Goal: Transaction & Acquisition: Purchase product/service

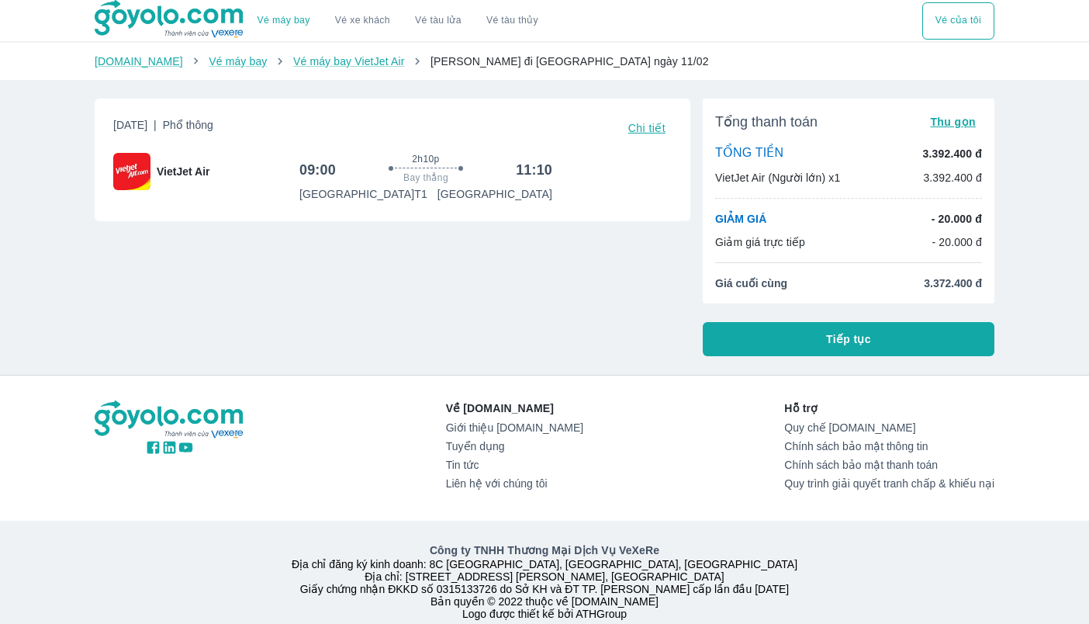
click at [877, 341] on button "Tiếp tục" at bounding box center [849, 339] width 292 height 34
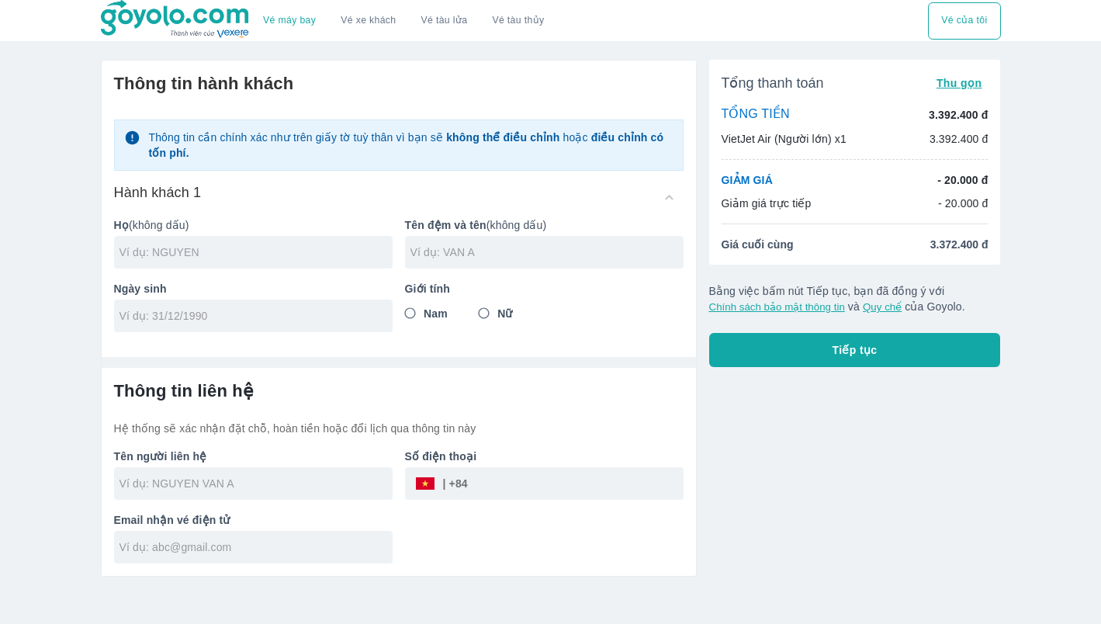
click at [213, 252] on input "text" at bounding box center [255, 252] width 273 height 16
type input "DOAN"
type input "BA DAO"
type input "[DATE]"
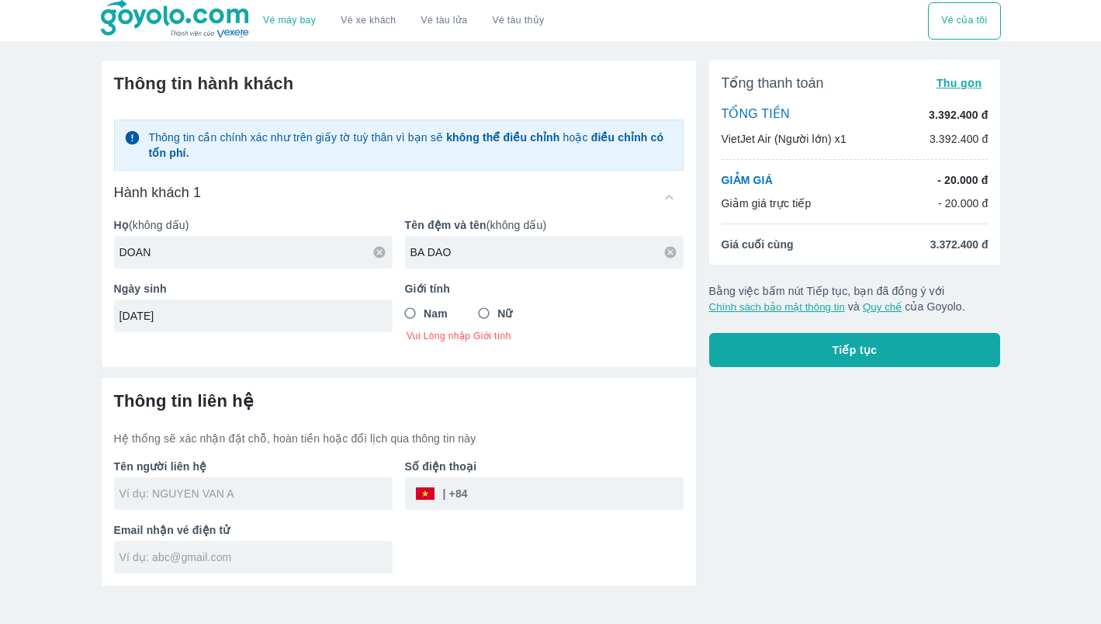
click at [415, 309] on input "Nam" at bounding box center [411, 314] width 28 height 28
radio input "true"
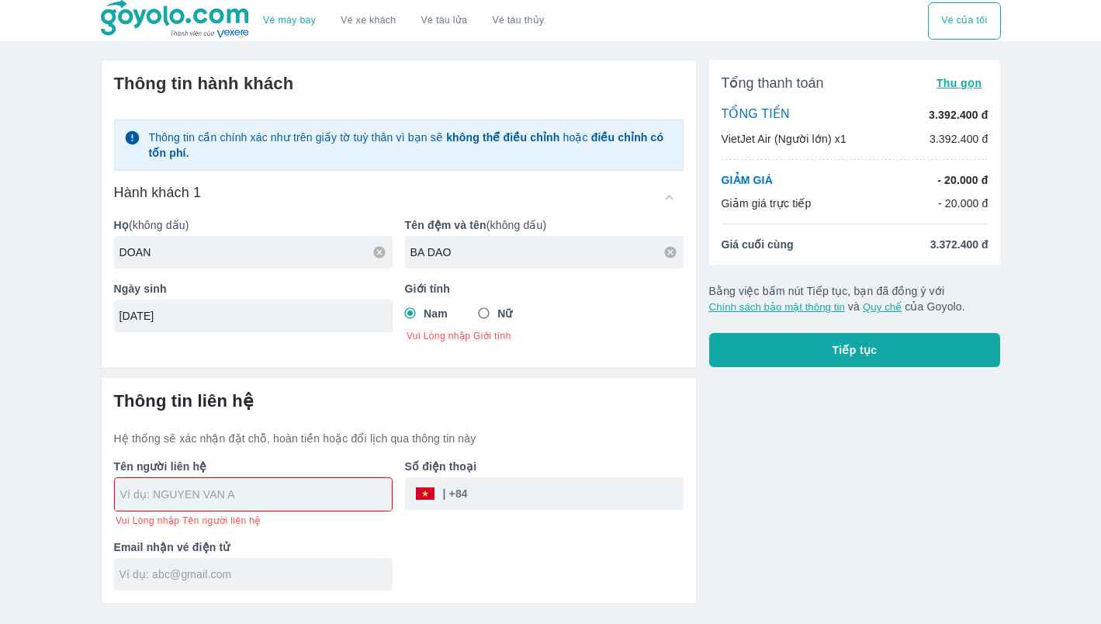
click at [192, 500] on div at bounding box center [253, 494] width 277 height 33
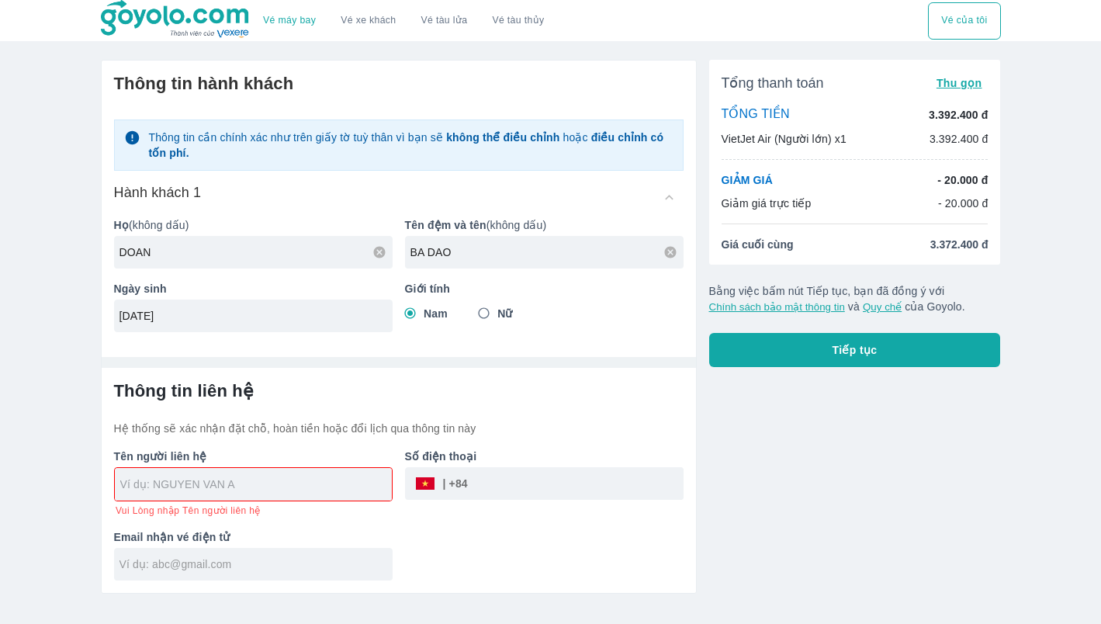
type input "[PERSON_NAME]"
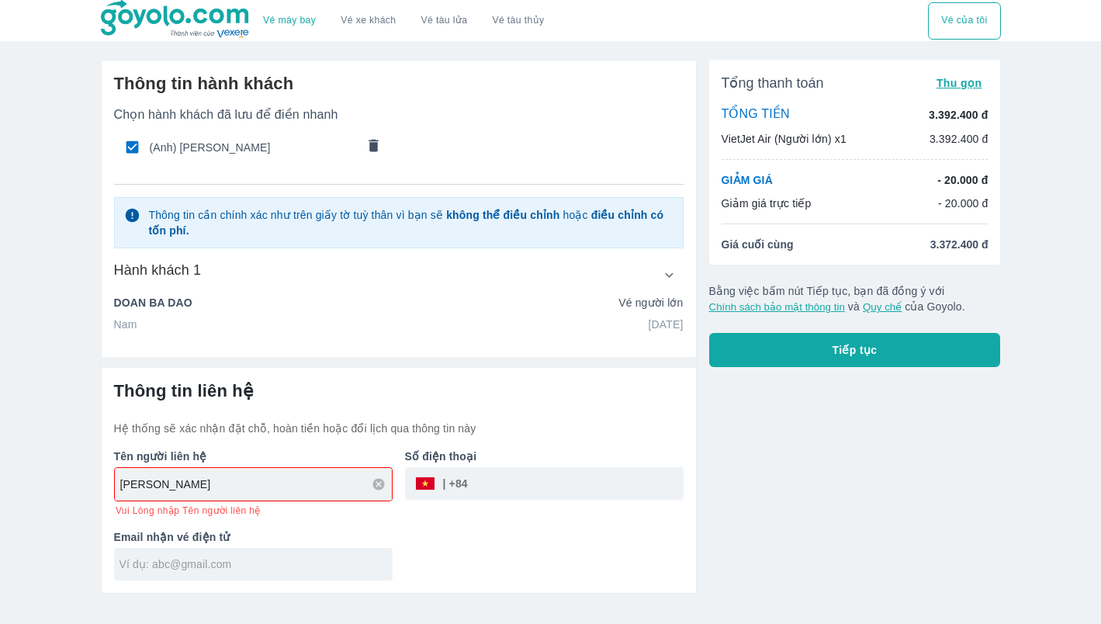
click at [502, 487] on input "tel" at bounding box center [576, 483] width 216 height 37
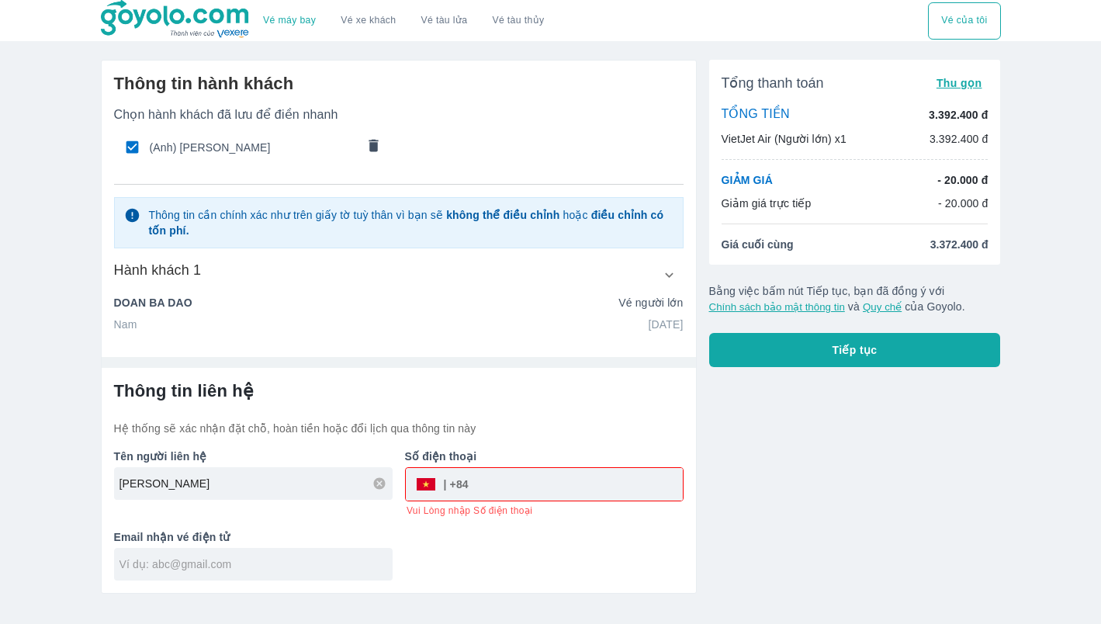
click at [465, 534] on div "Tên người liên hệ DOAN BA DAO Số điện thoại ​ Vui Lòng nhập Số điện thoại Email…" at bounding box center [393, 508] width 582 height 144
click at [530, 491] on input "tel" at bounding box center [576, 484] width 214 height 37
type input "974236485"
click at [300, 577] on div "Thông tin hành khách Chọn hành khách đã lưu để điền nhanh (Anh) DOAN BA DAO Thô…" at bounding box center [399, 327] width 596 height 534
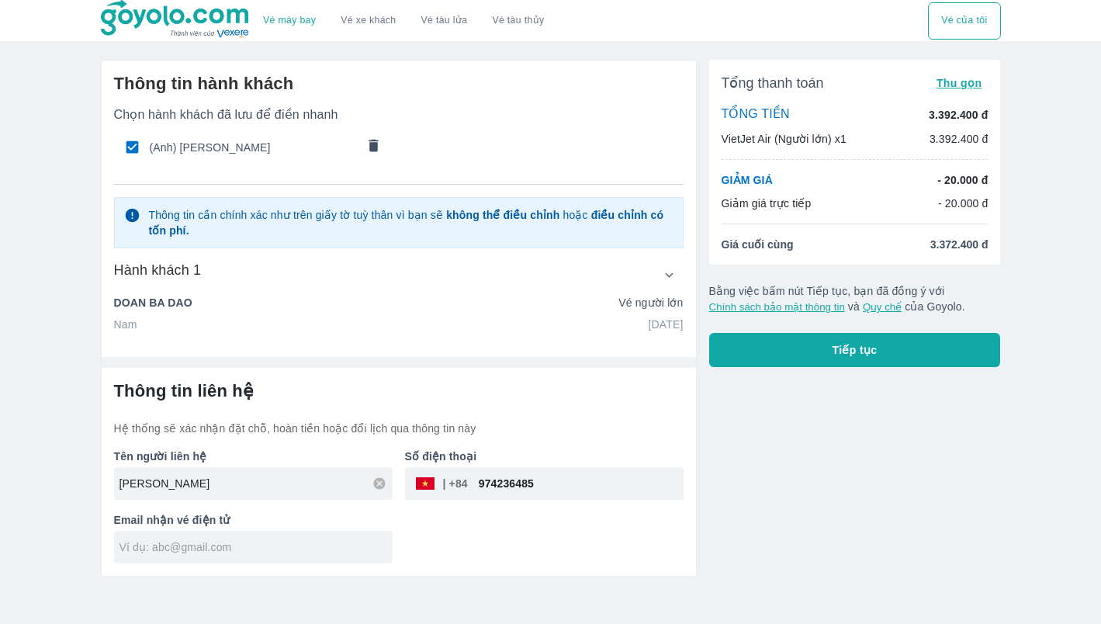
click at [476, 537] on div "Tên người liên hệ DOAN BA DAO Số điện thoại ​ 974236485 Email nhận vé điện tử" at bounding box center [393, 499] width 582 height 127
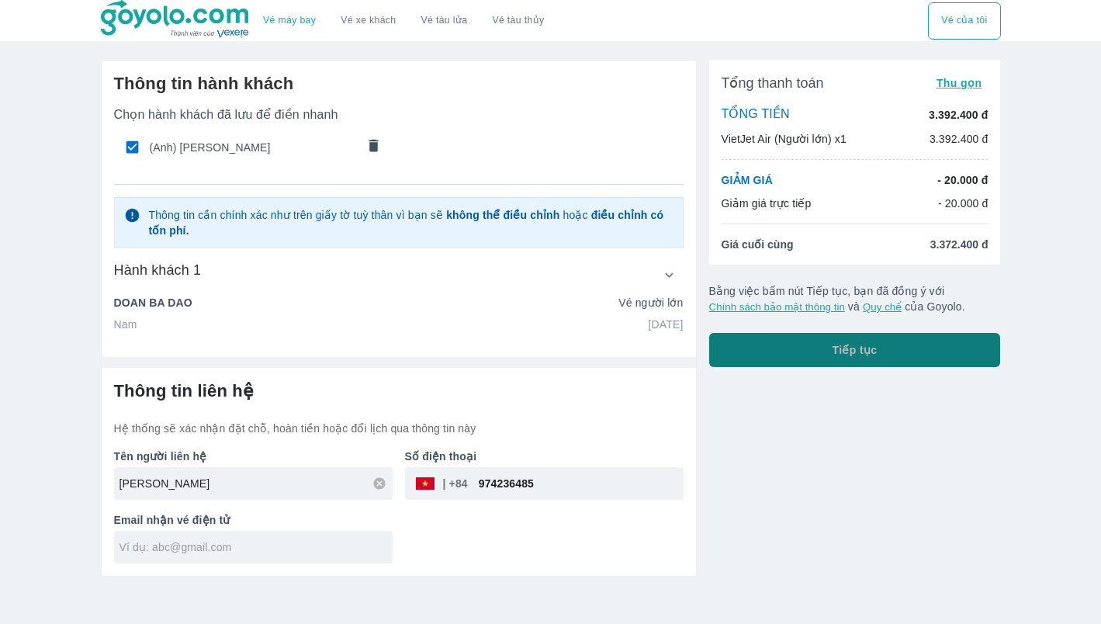
click at [861, 355] on span "Tiếp tục" at bounding box center [855, 350] width 45 height 16
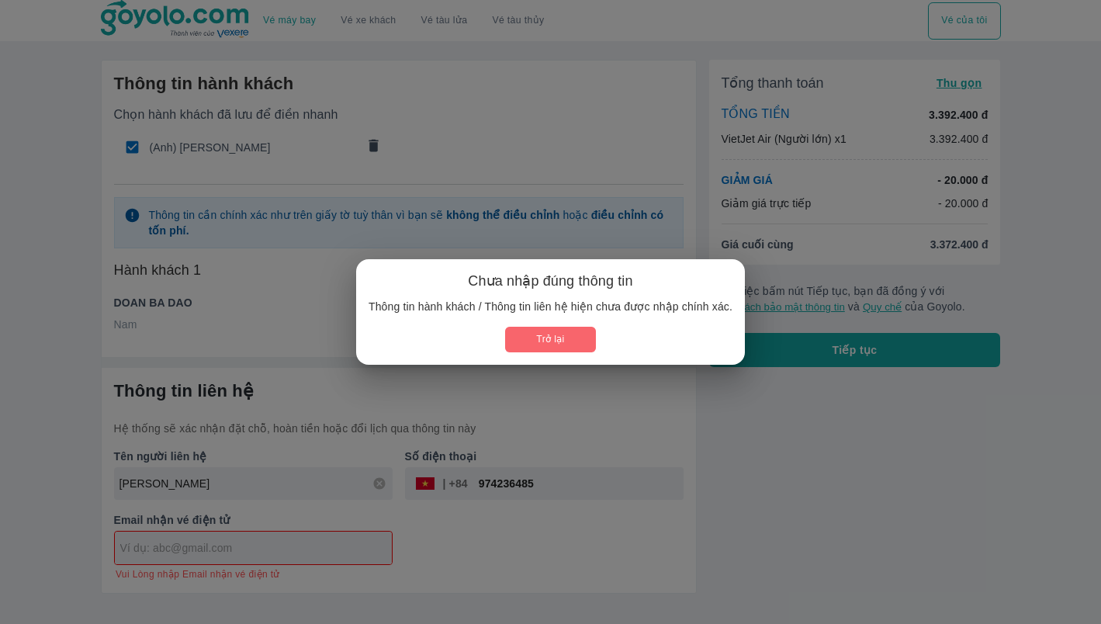
click at [575, 345] on button "Trở lại" at bounding box center [550, 340] width 91 height 26
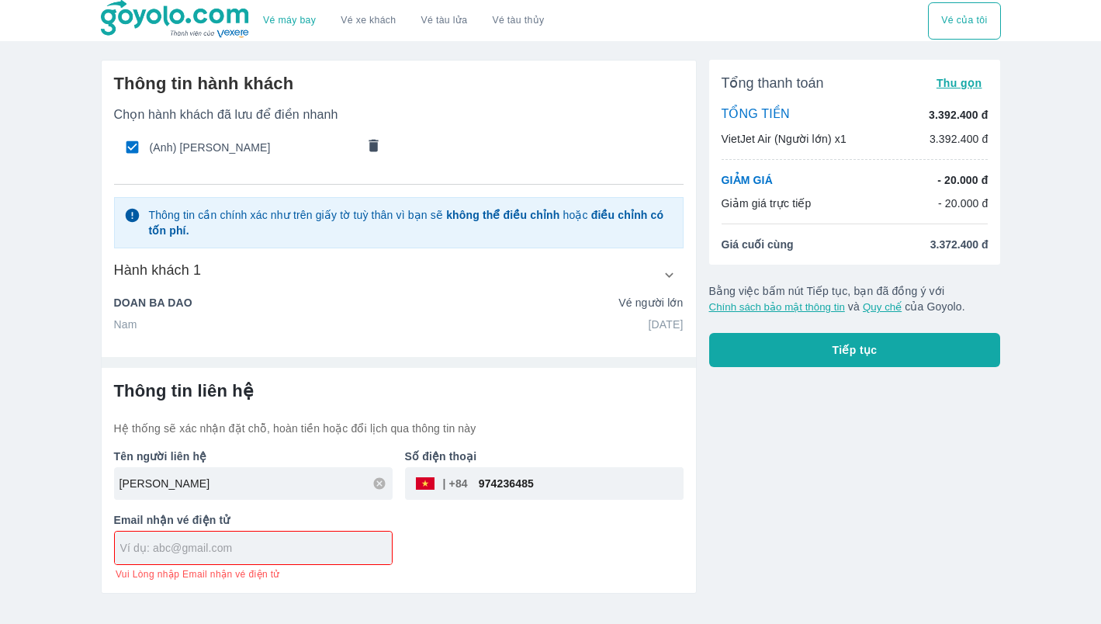
click at [299, 550] on input "text" at bounding box center [256, 548] width 272 height 16
type input "[EMAIL_ADDRESS][DOMAIN_NAME]"
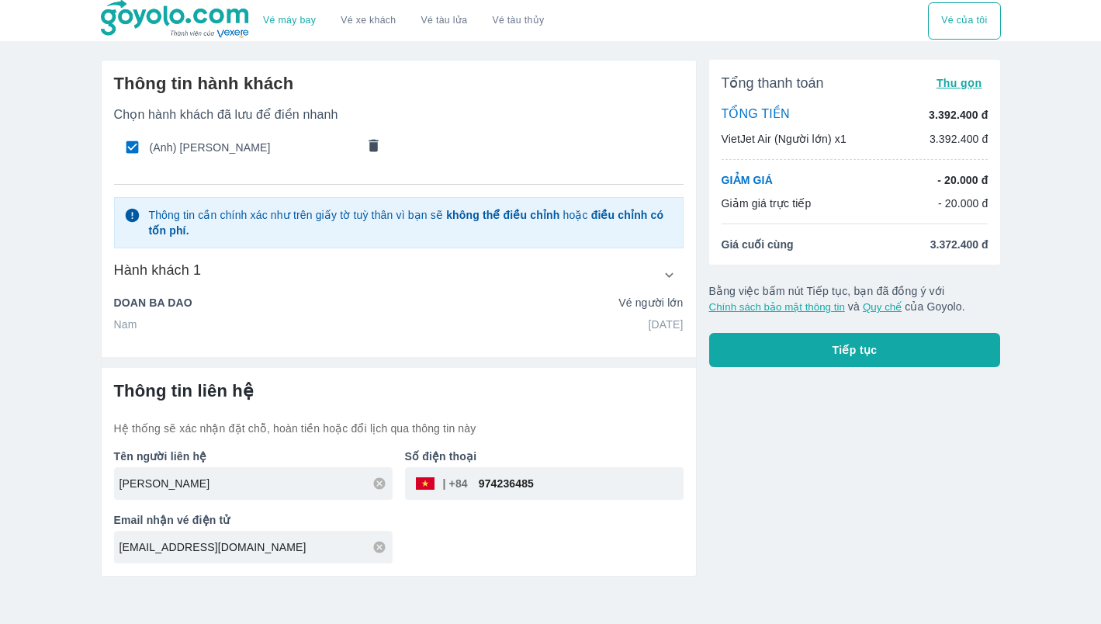
click at [561, 539] on div "Tên người liên hệ DOAN BA DAO Số điện thoại ​ 974236485 Email nhận vé điện tử […" at bounding box center [393, 499] width 582 height 127
click at [839, 348] on span "Tiếp tục" at bounding box center [855, 350] width 45 height 16
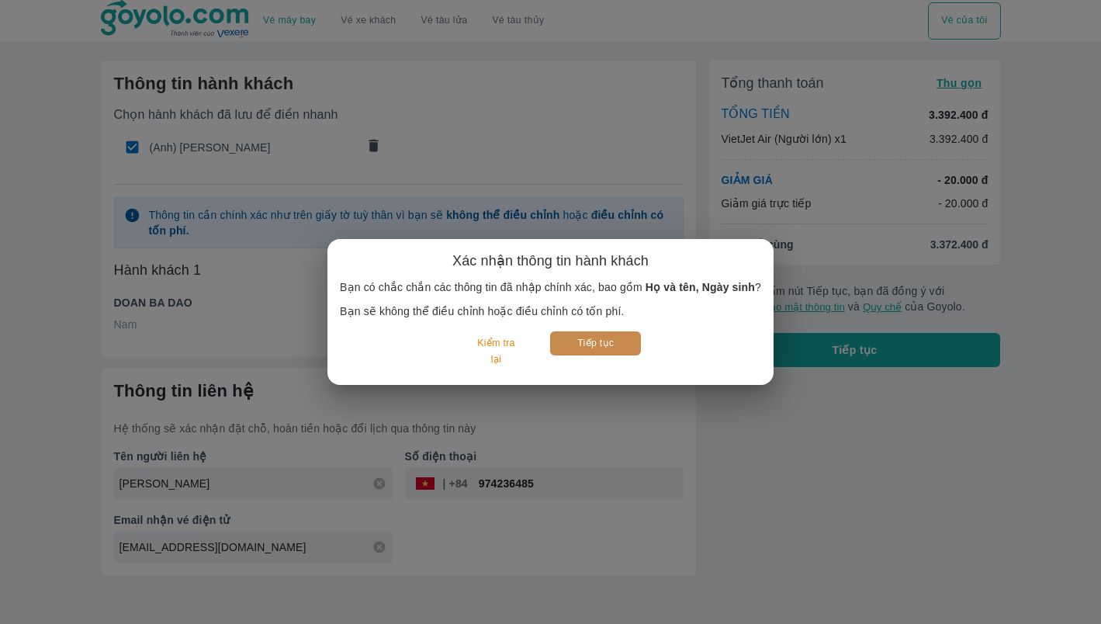
click at [606, 348] on button "Tiếp tục" at bounding box center [595, 343] width 91 height 24
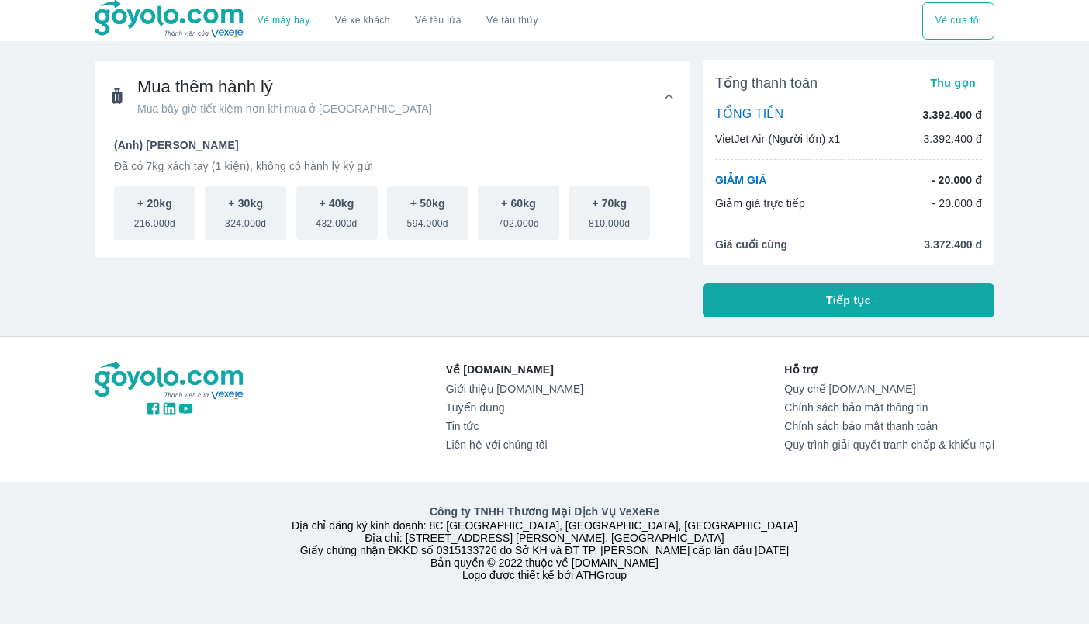
click at [674, 95] on icon at bounding box center [669, 96] width 16 height 16
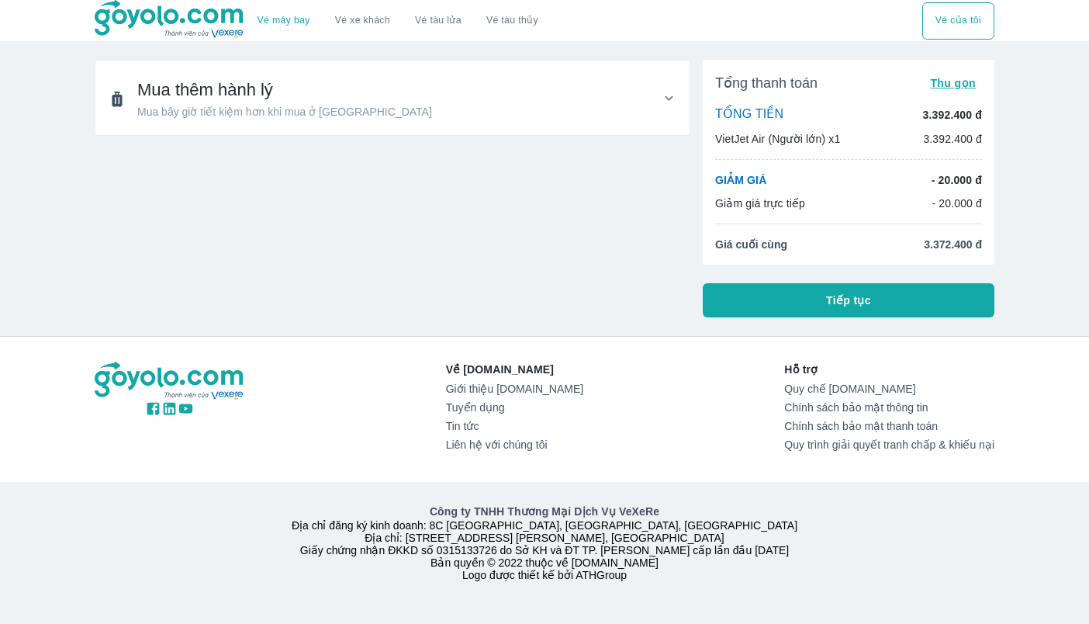
click at [674, 95] on icon at bounding box center [669, 98] width 16 height 16
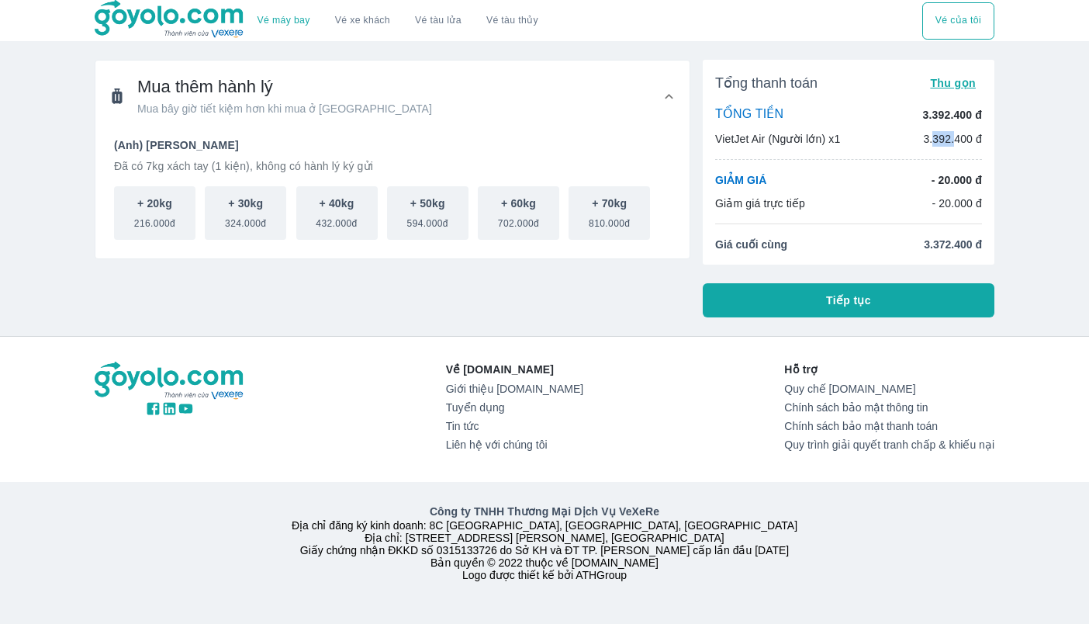
drag, startPoint x: 937, startPoint y: 137, endPoint x: 954, endPoint y: 140, distance: 16.5
click at [954, 140] on p "3.392.400 đ" at bounding box center [952, 139] width 59 height 16
click at [962, 140] on p "3.392.400 đ" at bounding box center [952, 139] width 59 height 16
click at [824, 140] on p "VietJet Air (Người lớn) x1" at bounding box center [777, 139] width 125 height 16
click at [826, 140] on p "VietJet Air (Người lớn) x1" at bounding box center [777, 139] width 125 height 16
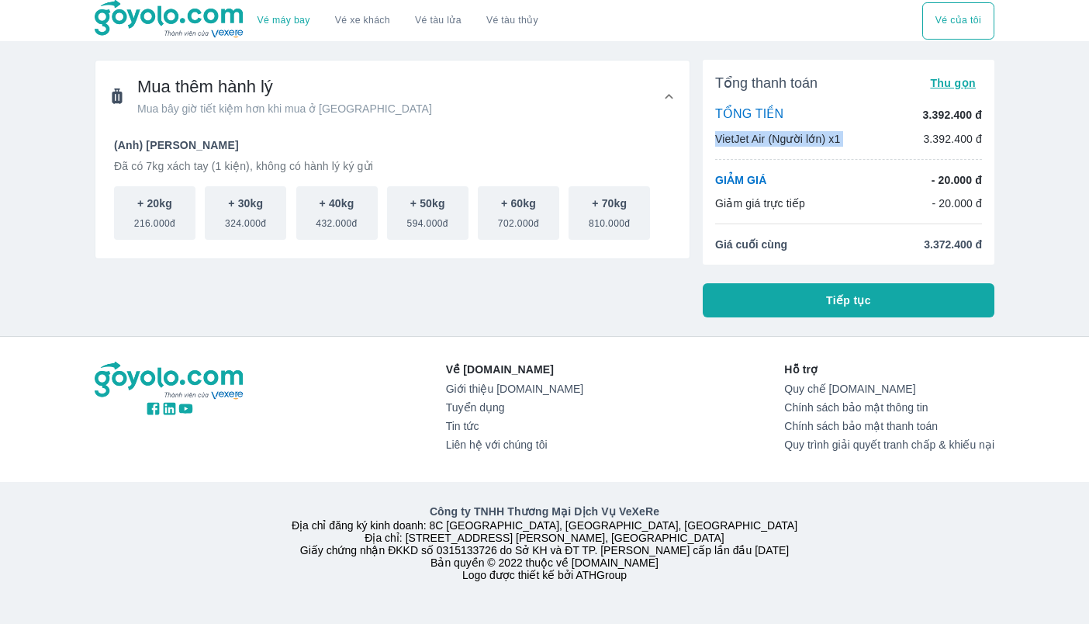
click at [826, 140] on p "VietJet Air (Người lớn) x1" at bounding box center [777, 139] width 125 height 16
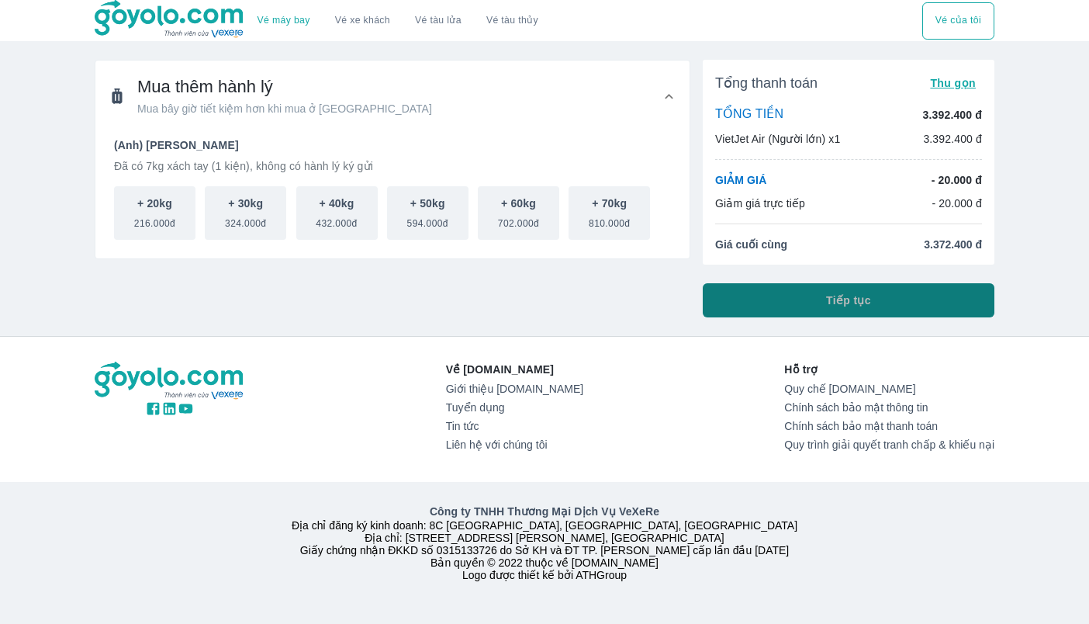
click at [895, 308] on button "Tiếp tục" at bounding box center [849, 300] width 292 height 34
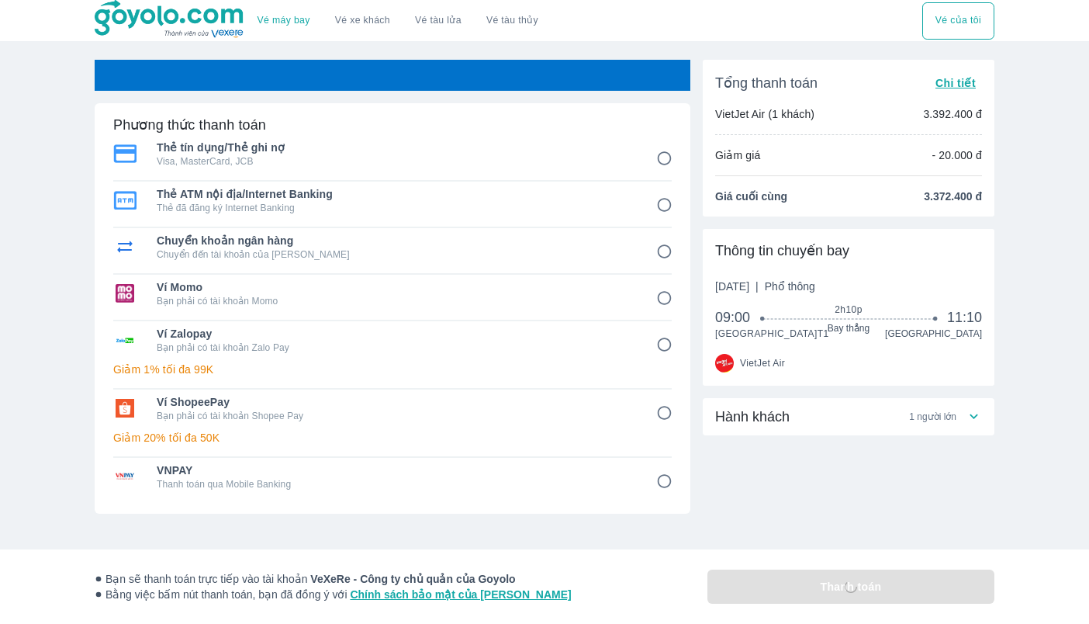
click at [968, 424] on icon at bounding box center [974, 416] width 16 height 16
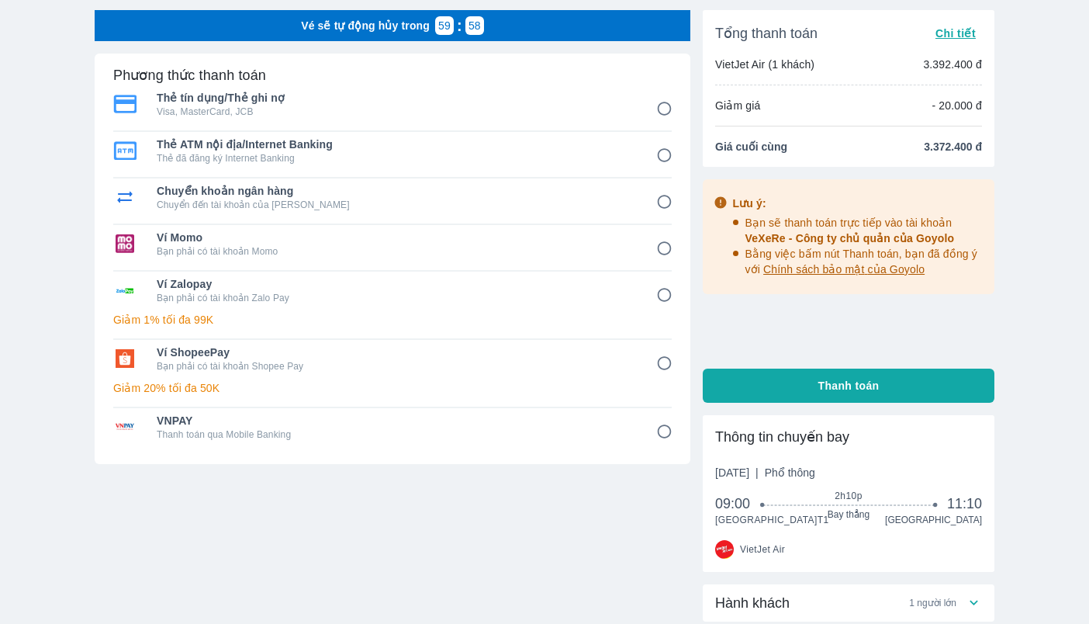
scroll to position [155, 0]
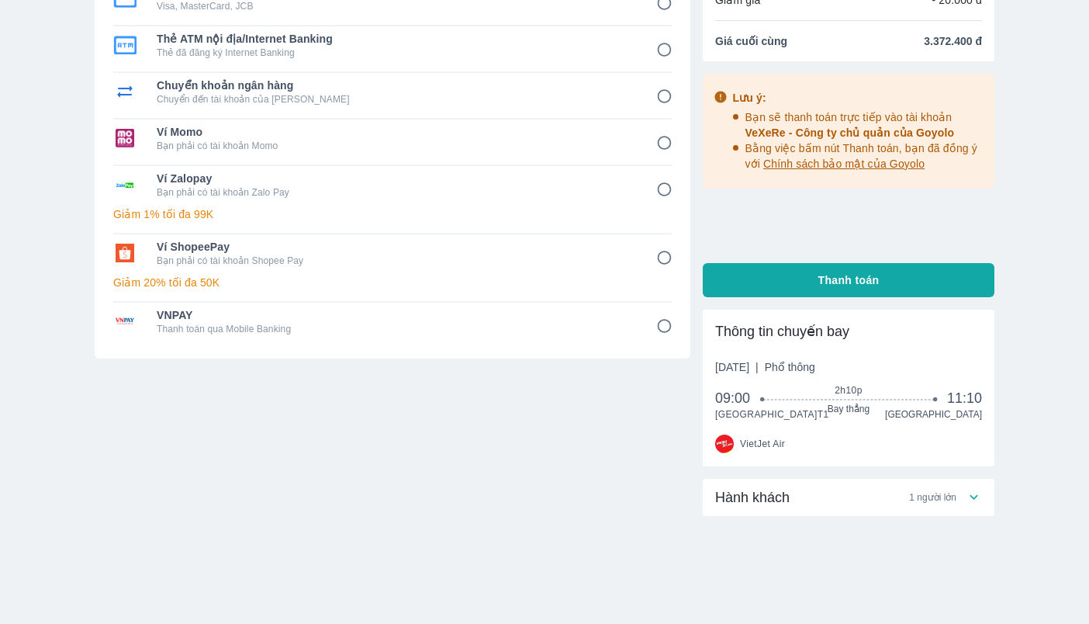
click at [978, 505] on icon at bounding box center [974, 497] width 16 height 16
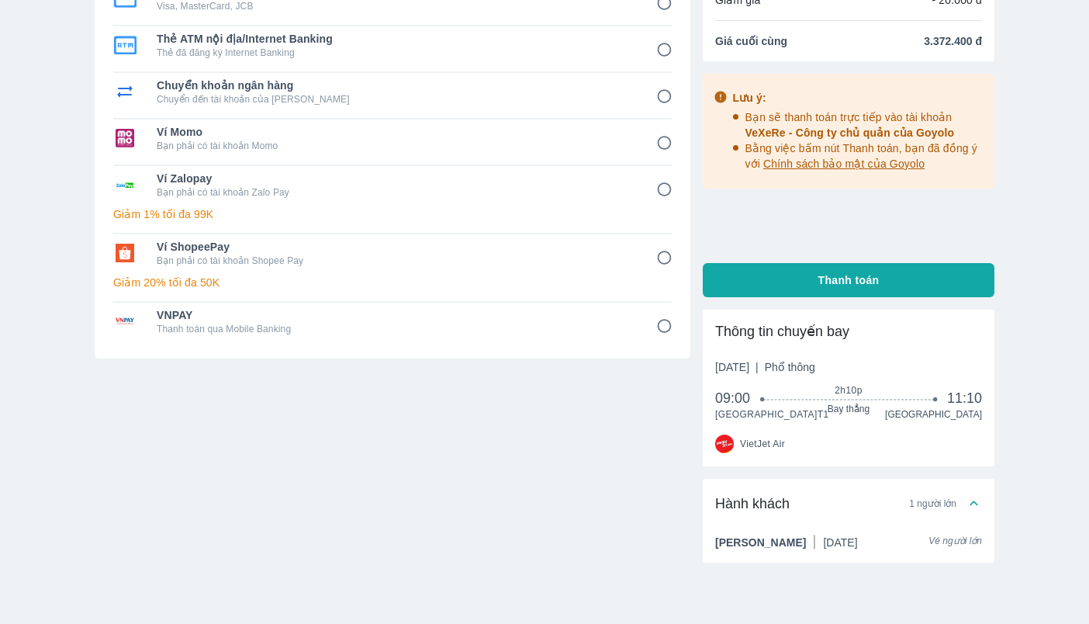
click at [1048, 421] on div "Vé máy bay Vé xe khách Vé tàu lửa Vé tàu thủy Vé của tôi Vé sẽ tự động hủy tron…" at bounding box center [544, 266] width 1089 height 842
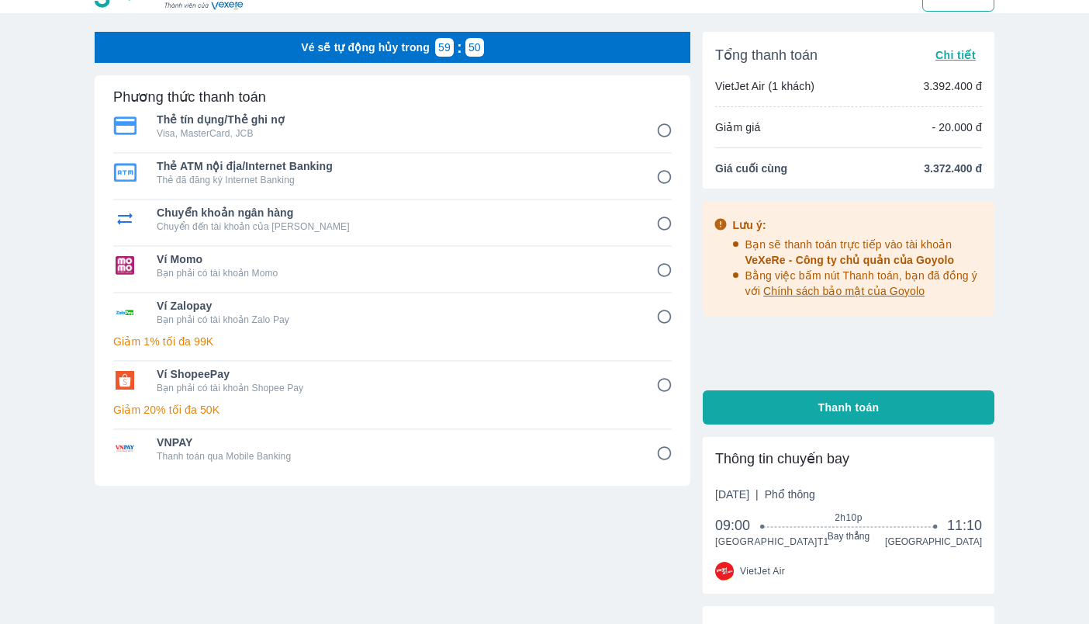
scroll to position [0, 0]
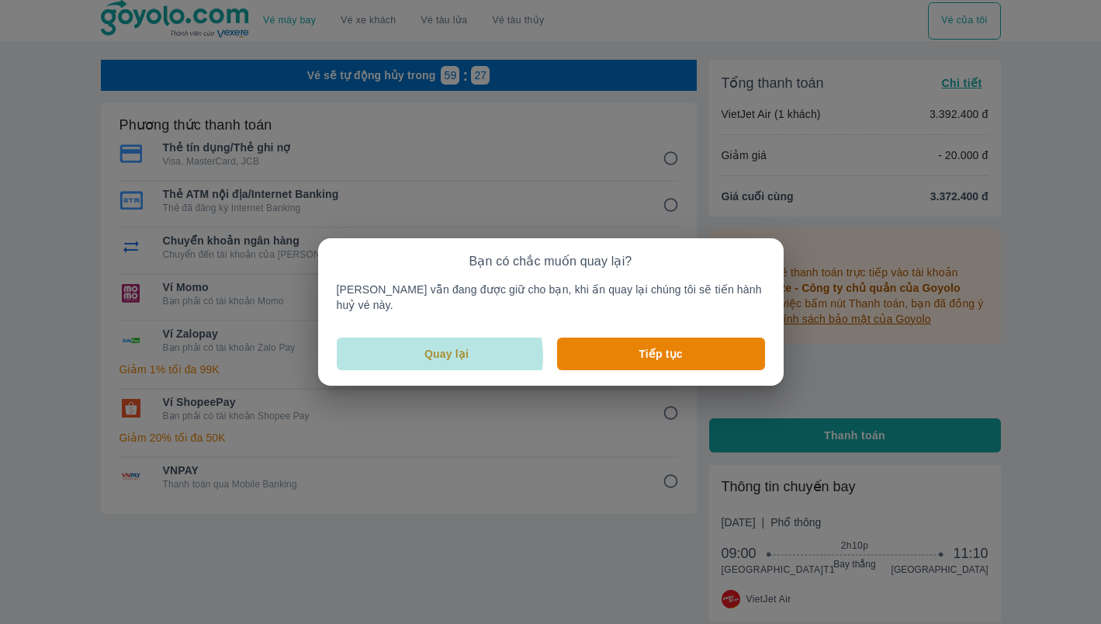
click at [452, 348] on p "Quay lại" at bounding box center [446, 354] width 44 height 16
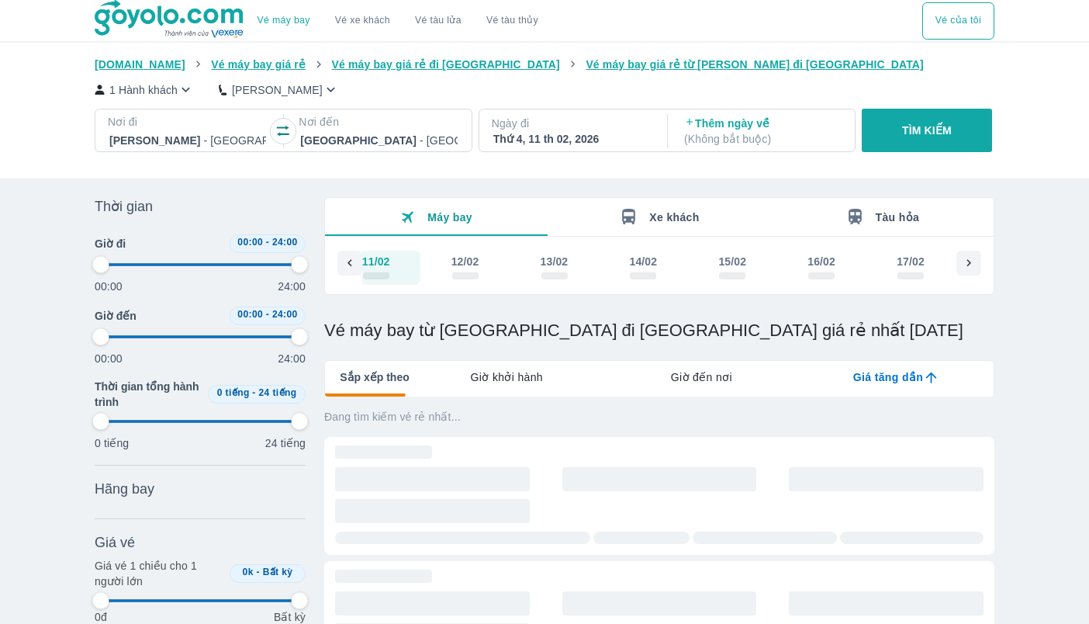
scroll to position [0, 12035]
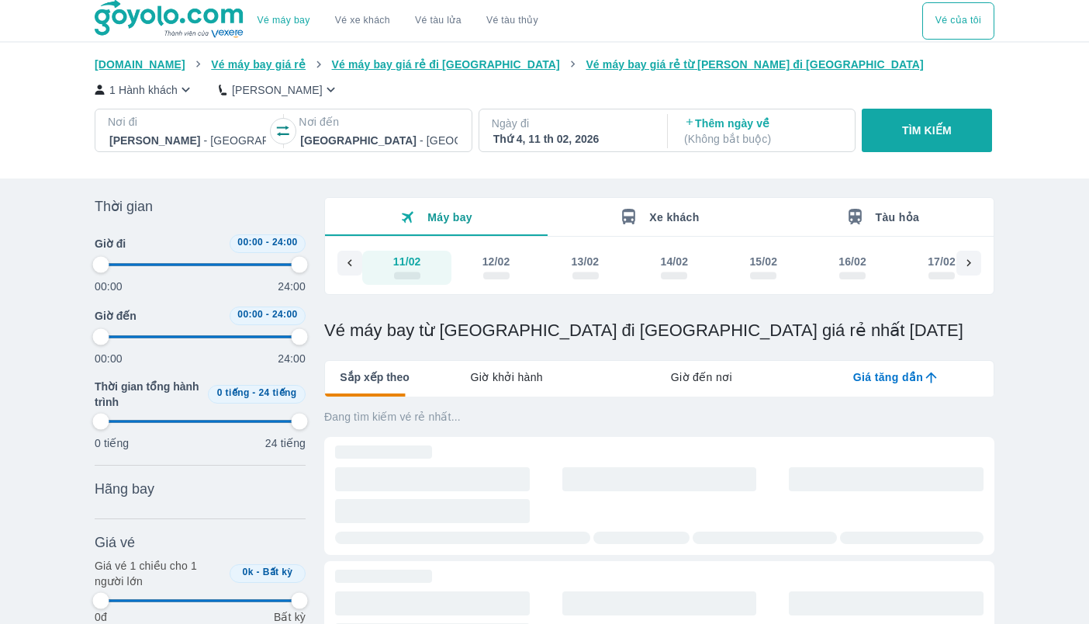
type input "97.9166666666667"
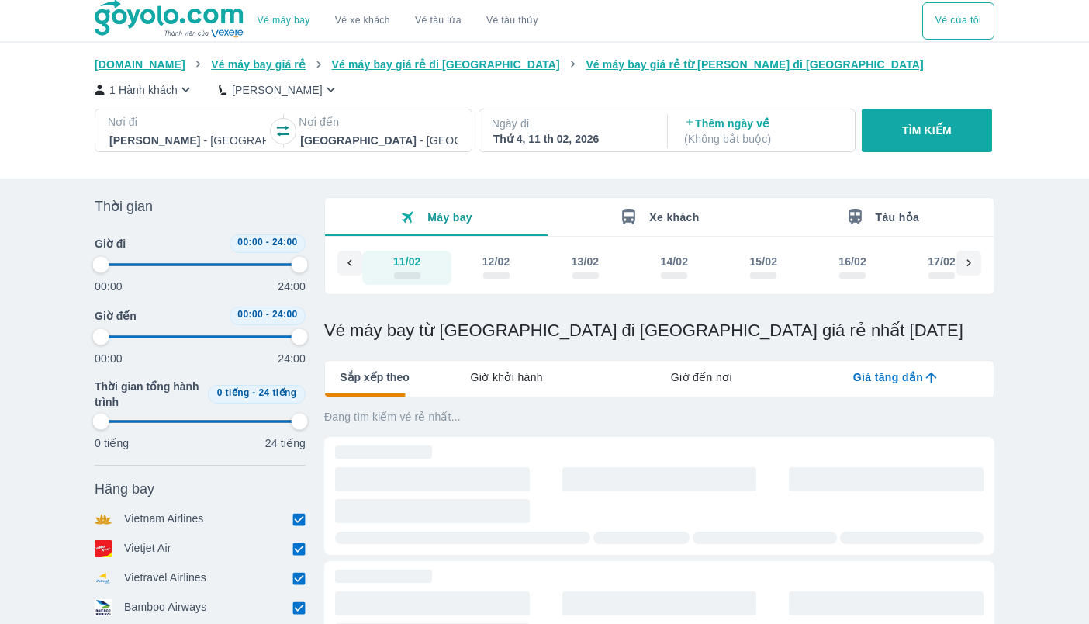
type input "97.9166666666667"
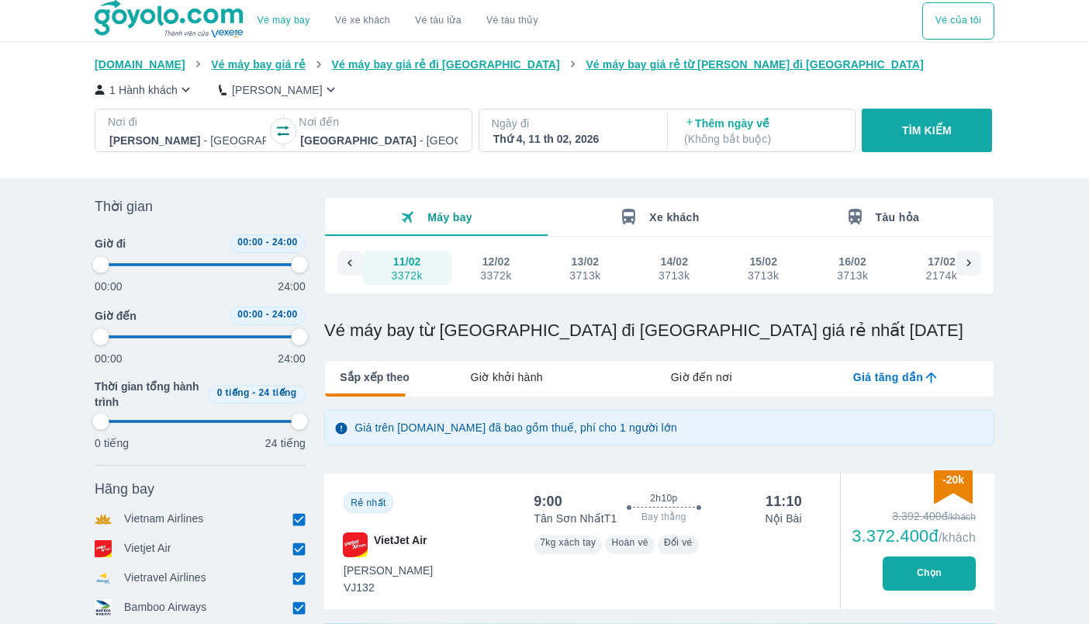
type input "97.9166666666667"
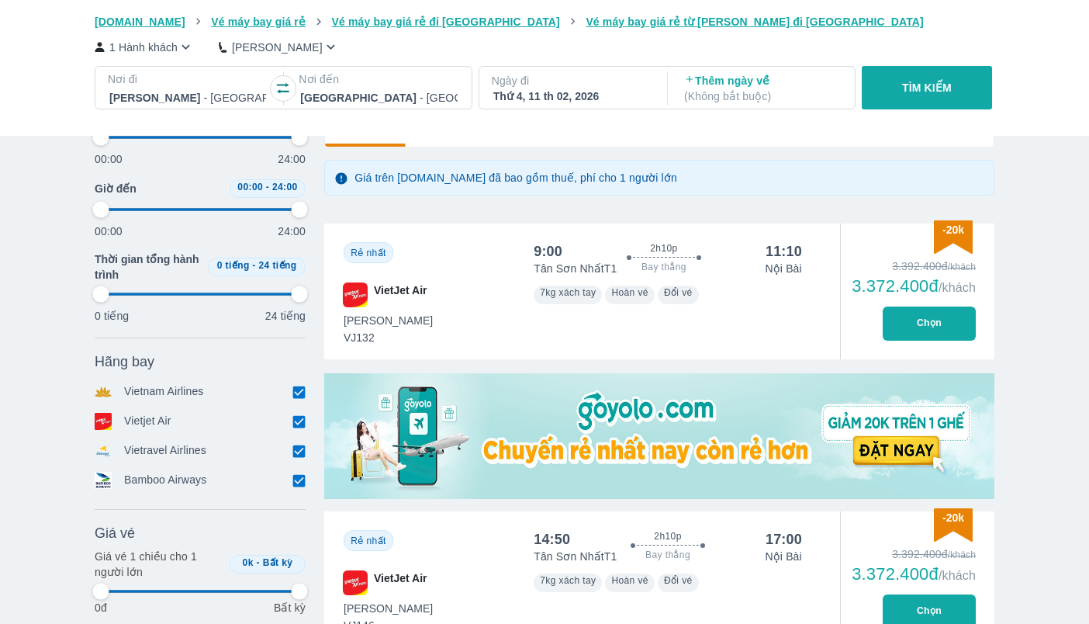
type input "97.9166666666667"
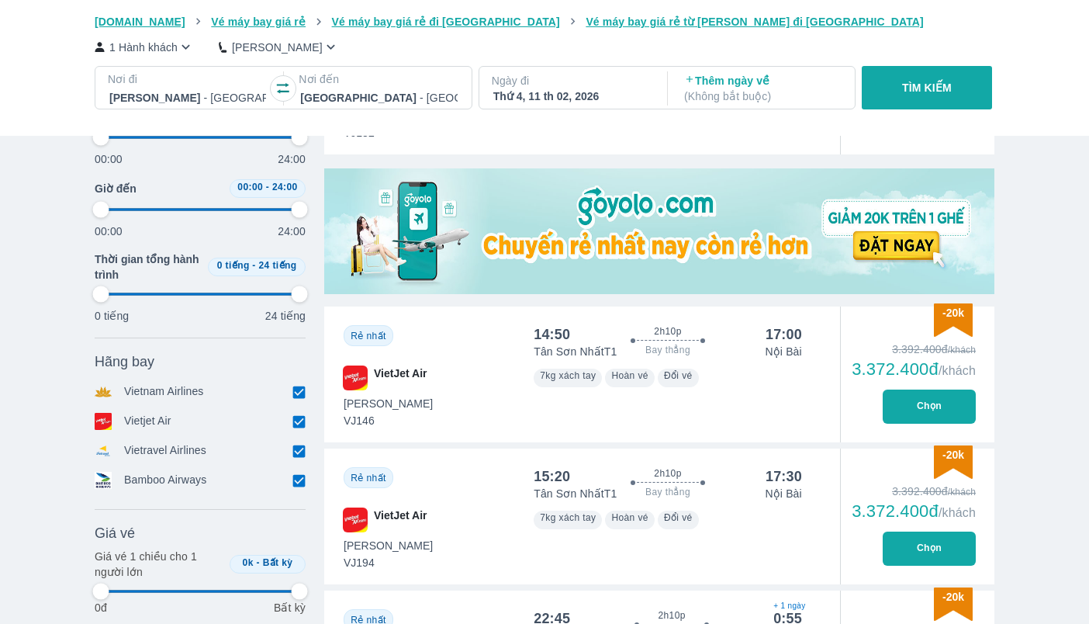
scroll to position [475, 0]
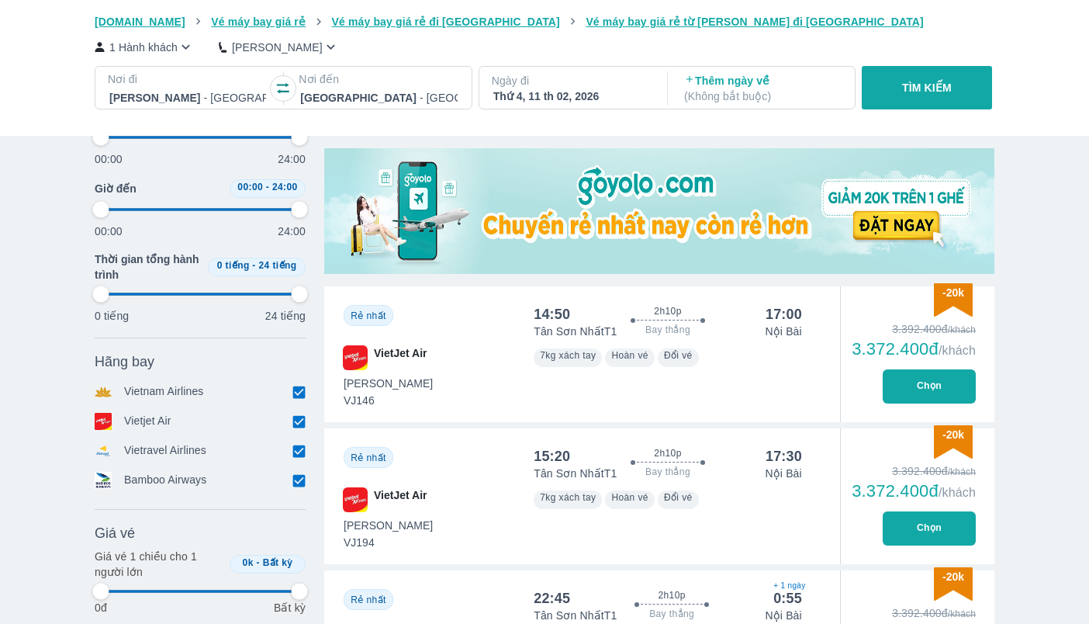
type input "97.9166666666667"
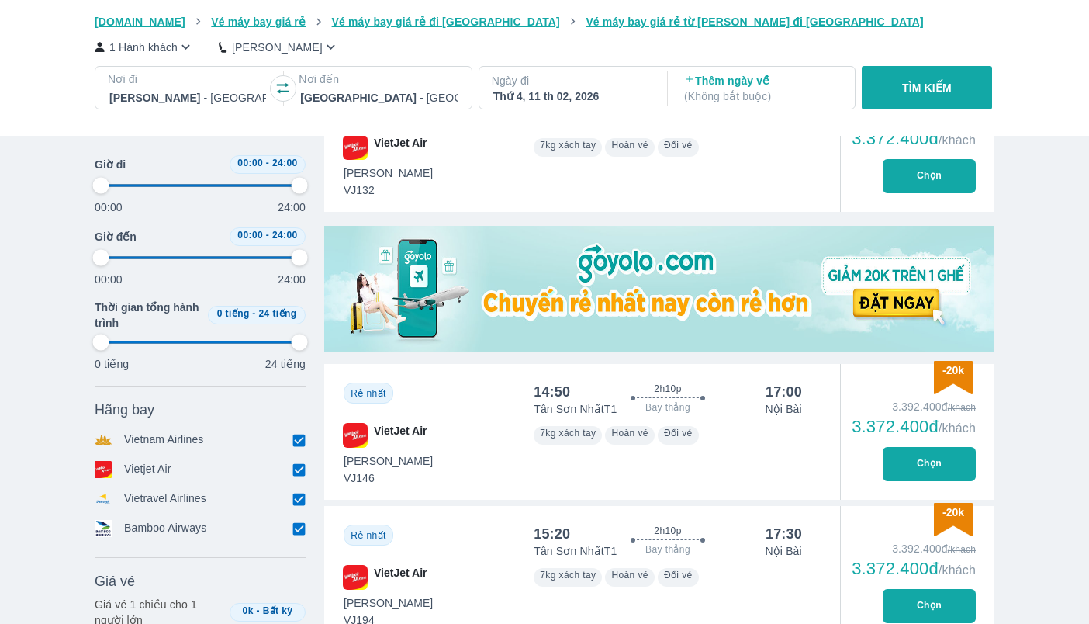
type input "97.9166666666667"
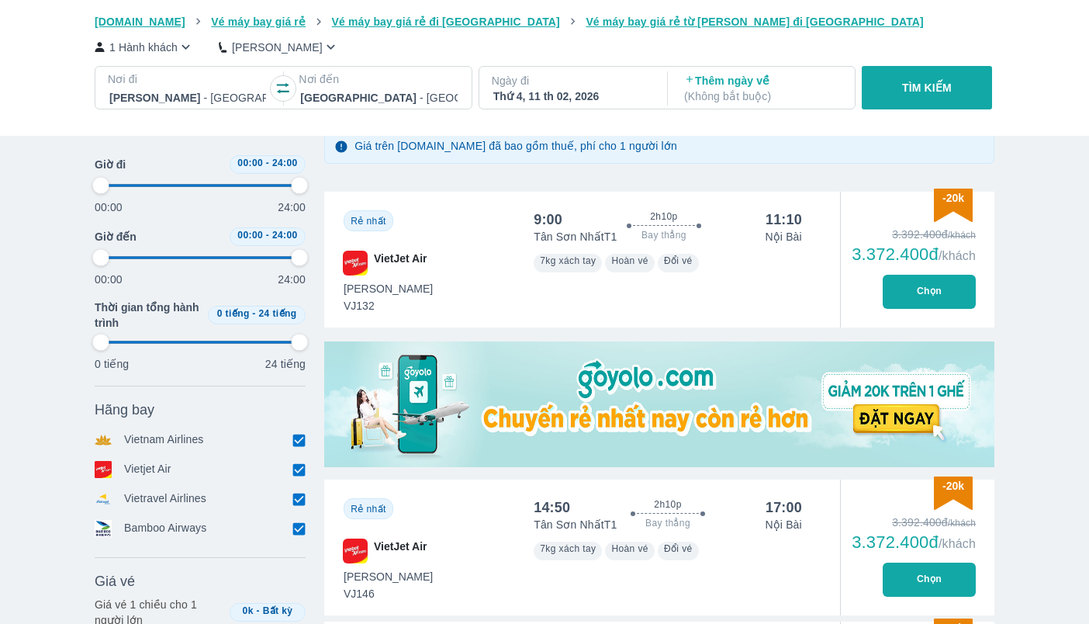
scroll to position [242, 0]
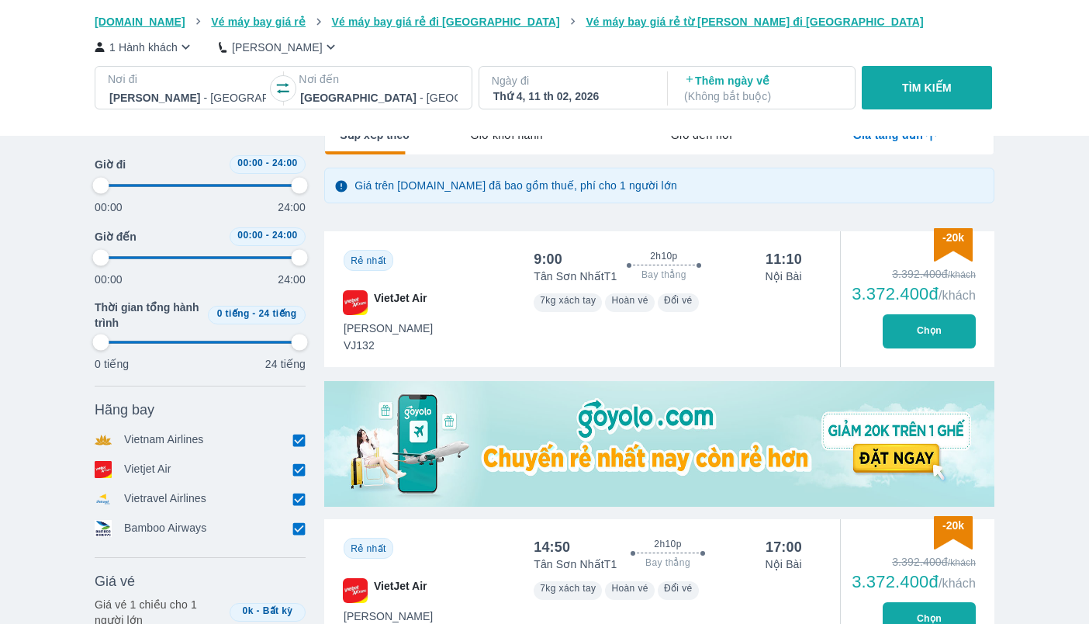
type input "97.9166666666667"
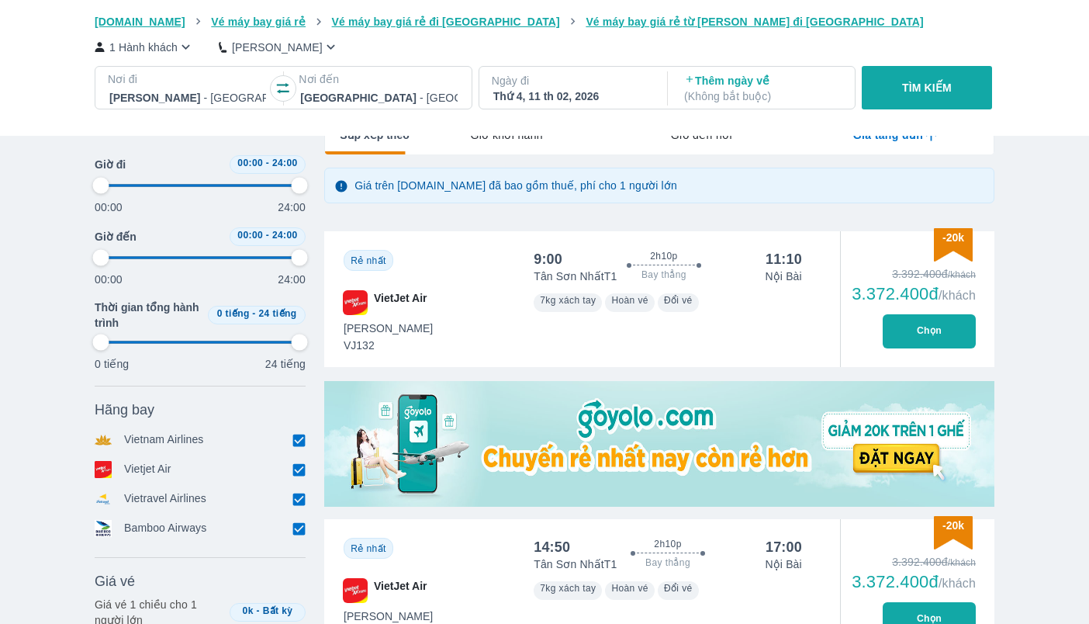
type input "97.9166666666667"
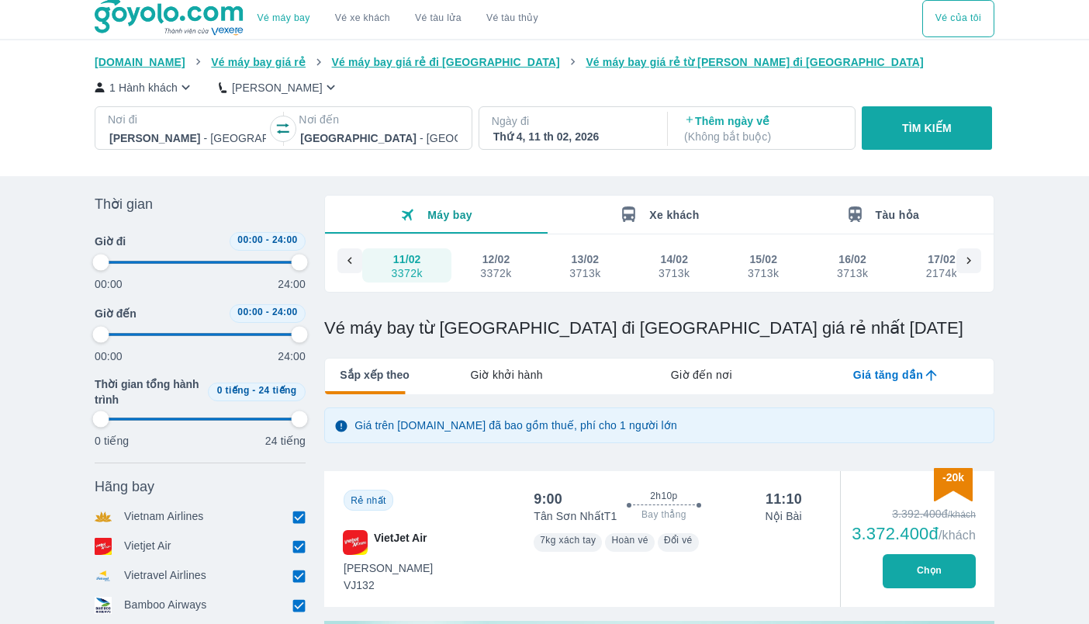
scroll to position [0, 0]
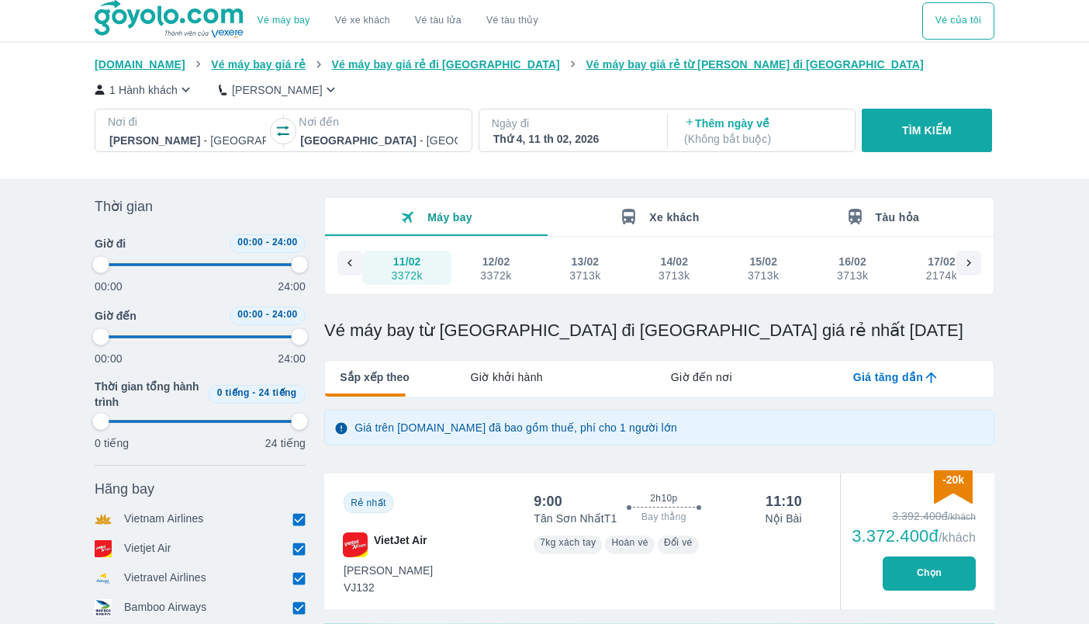
type input "97.9166666666667"
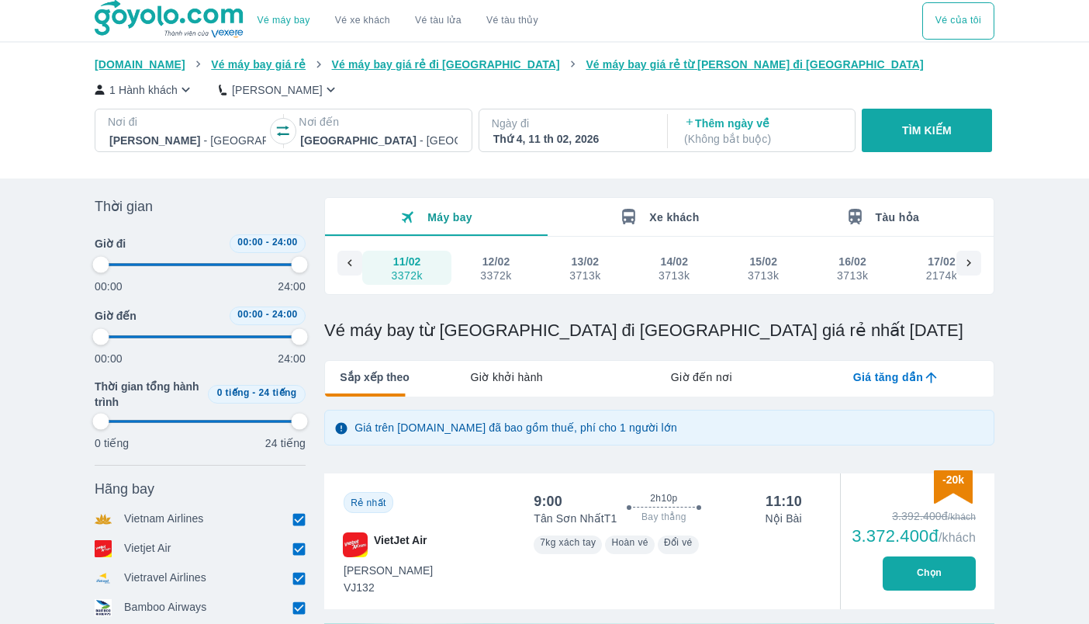
type input "97.9166666666667"
click at [957, 24] on button "Vé của tôi" at bounding box center [959, 20] width 72 height 37
type input "97.9166666666667"
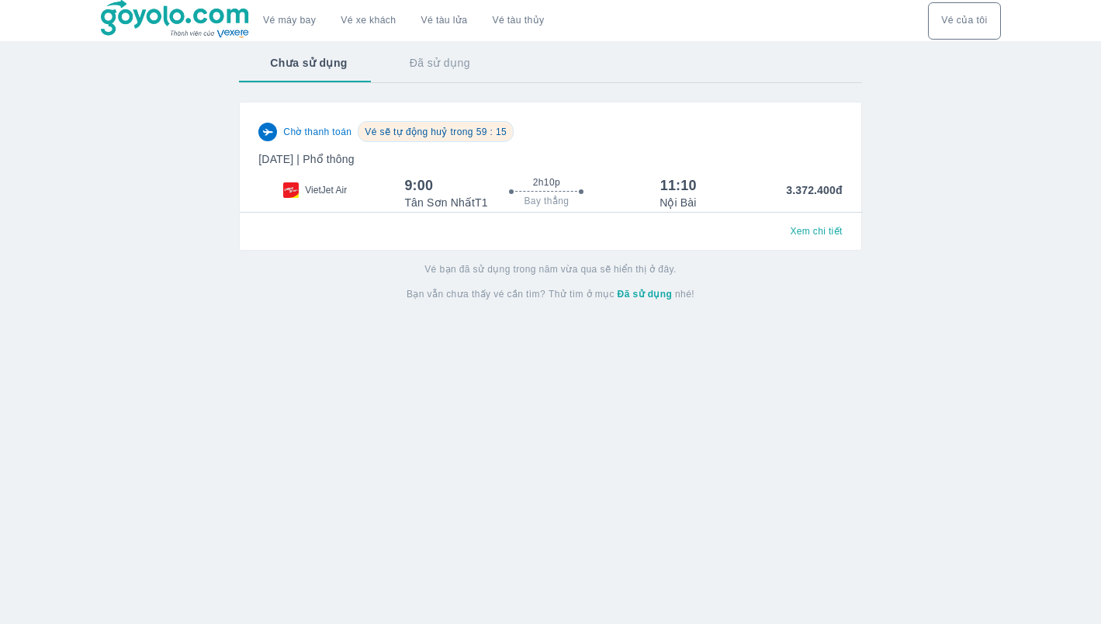
click at [483, 133] on span "Vé sẽ tự động huỷ trong 59 : 15" at bounding box center [436, 131] width 142 height 11
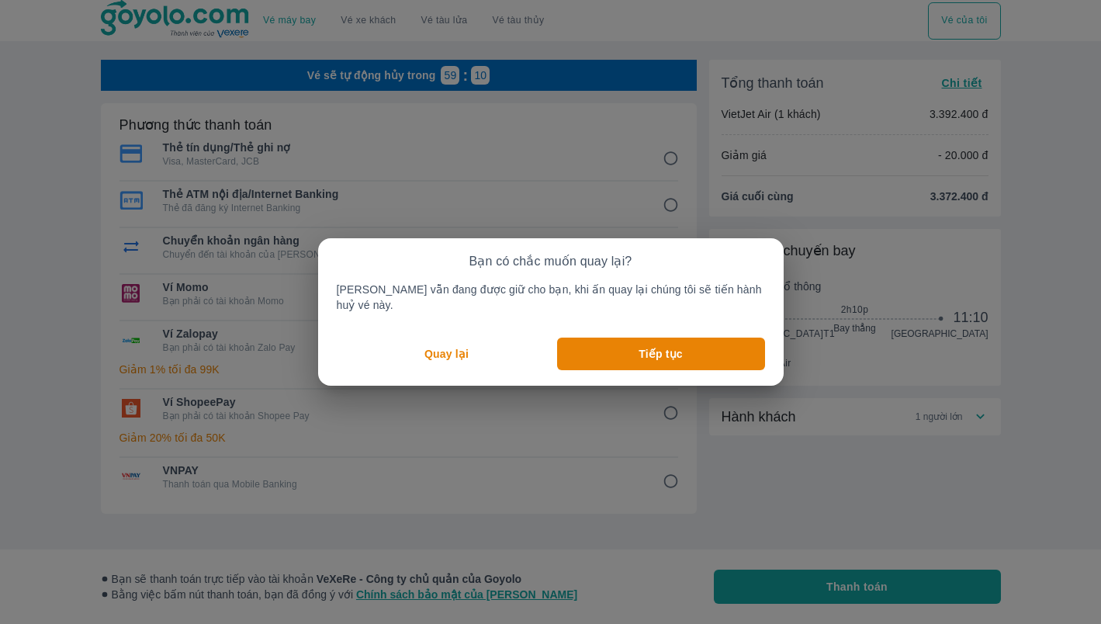
click at [461, 338] on button "Quay lại" at bounding box center [447, 354] width 220 height 33
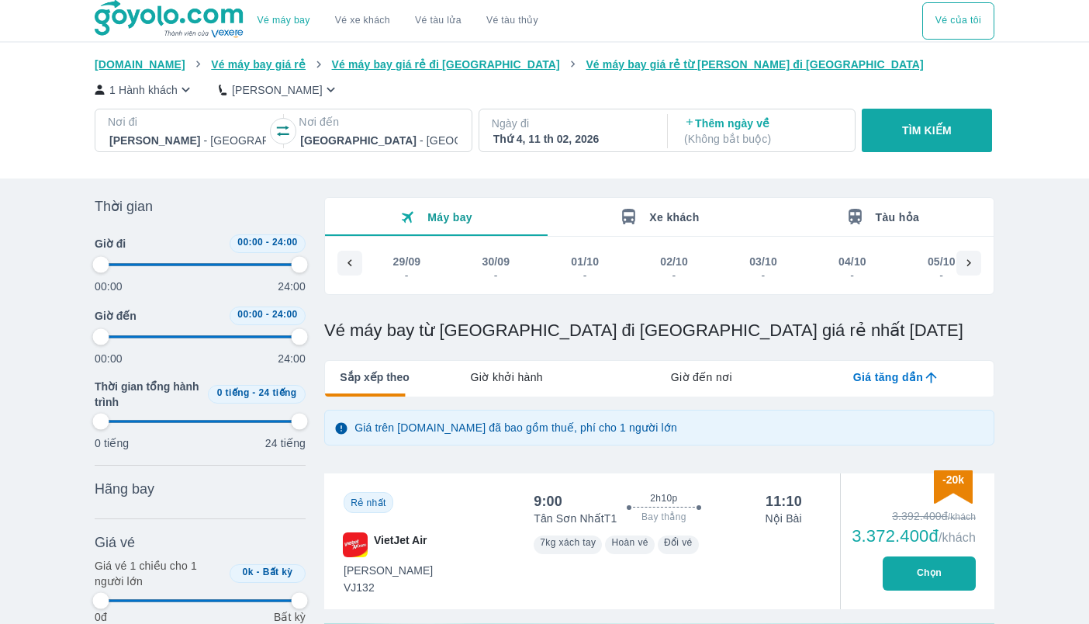
scroll to position [0, 12035]
type input "97.9166666666667"
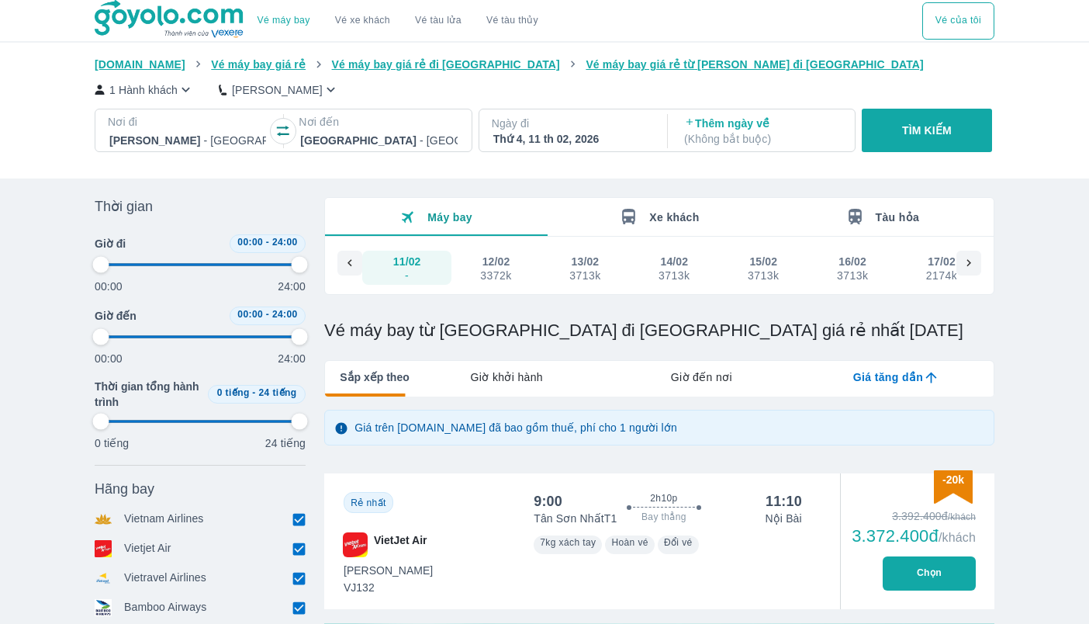
type input "97.9166666666667"
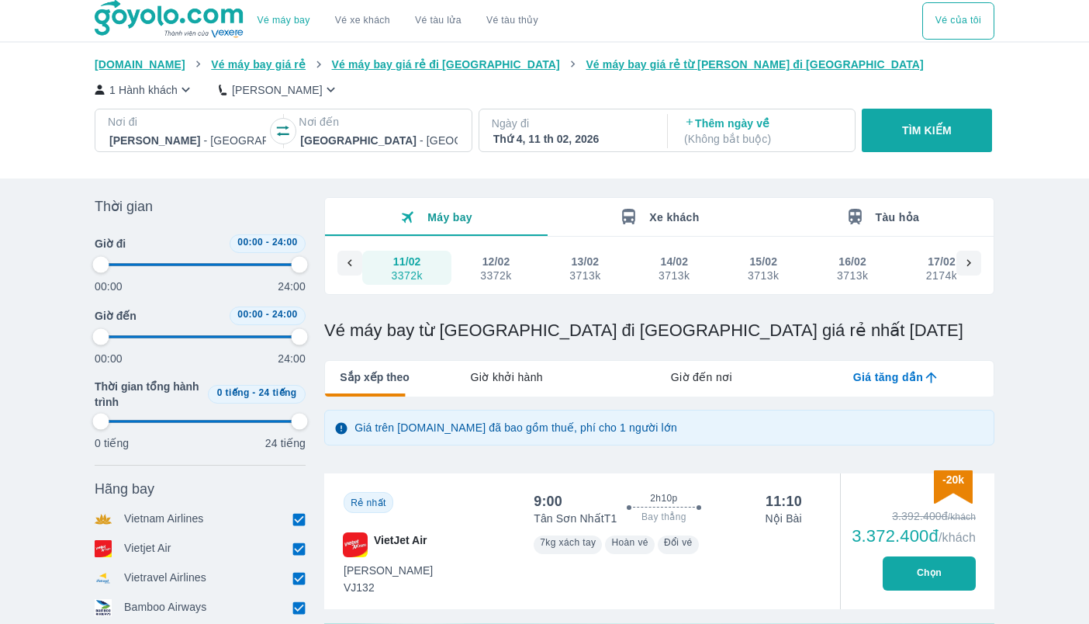
type input "97.9166666666667"
click at [965, 21] on button "Vé của tôi" at bounding box center [959, 20] width 72 height 37
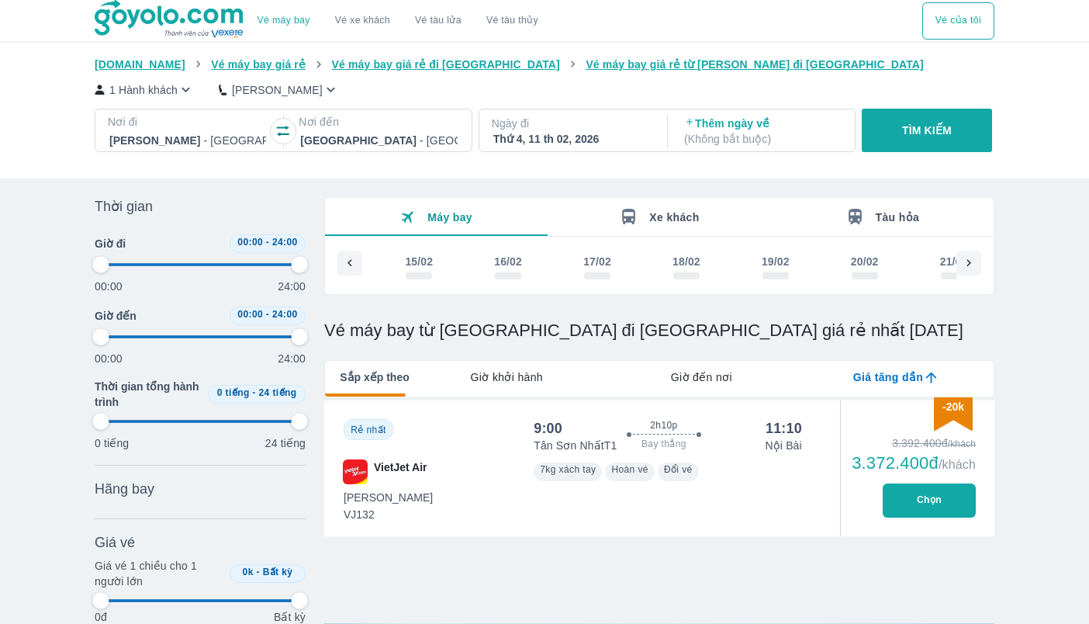
scroll to position [0, 12118]
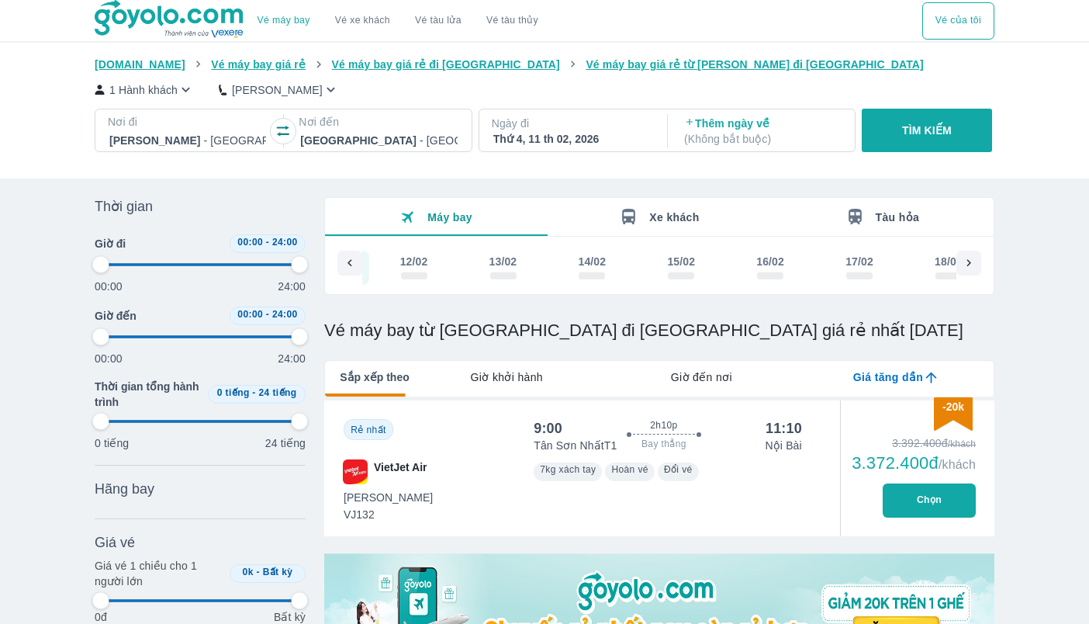
type input "97.9166666666667"
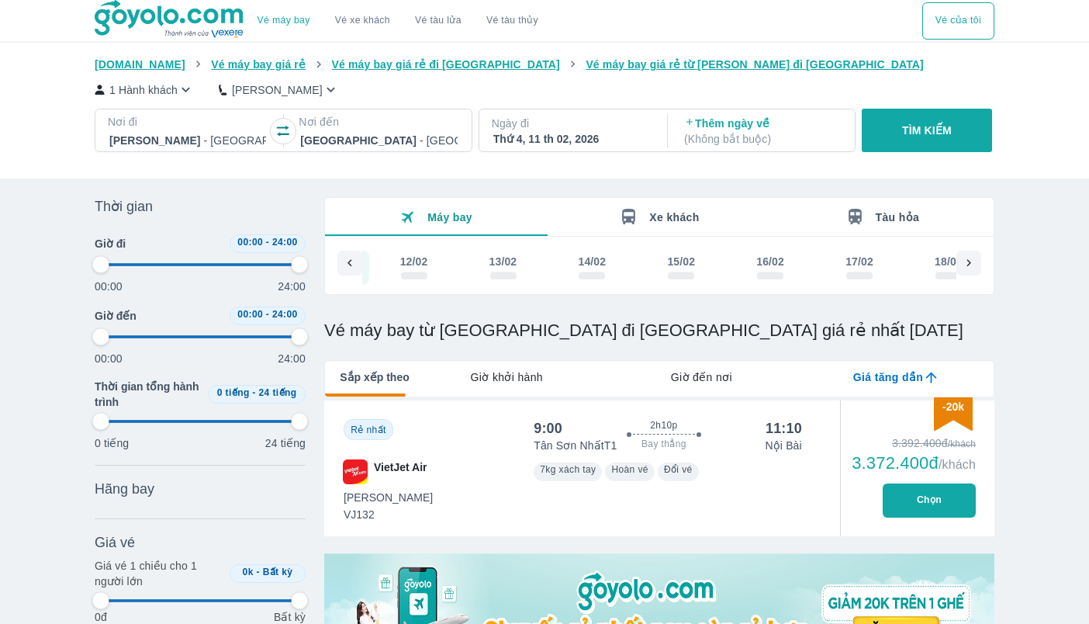
type input "97.9166666666667"
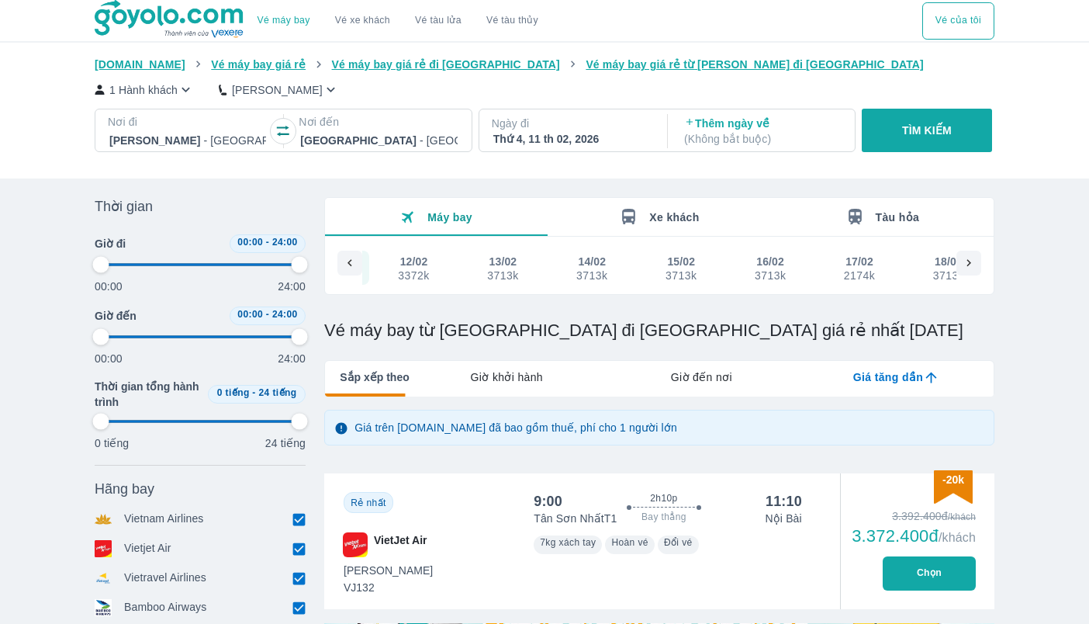
type input "97.9166666666667"
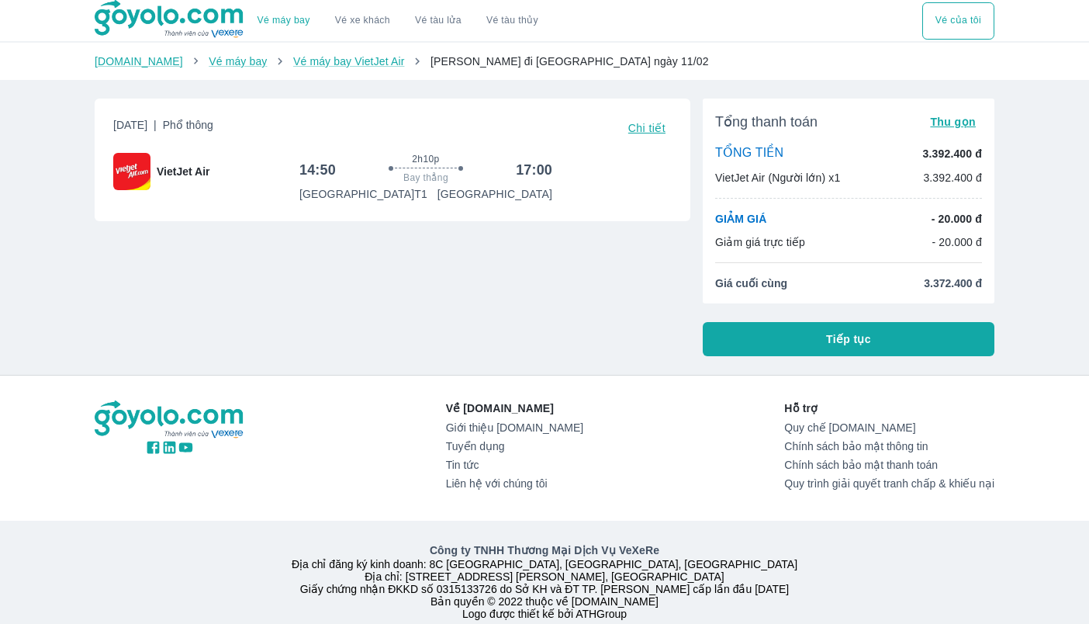
scroll to position [40, 0]
